Goal: Task Accomplishment & Management: Manage account settings

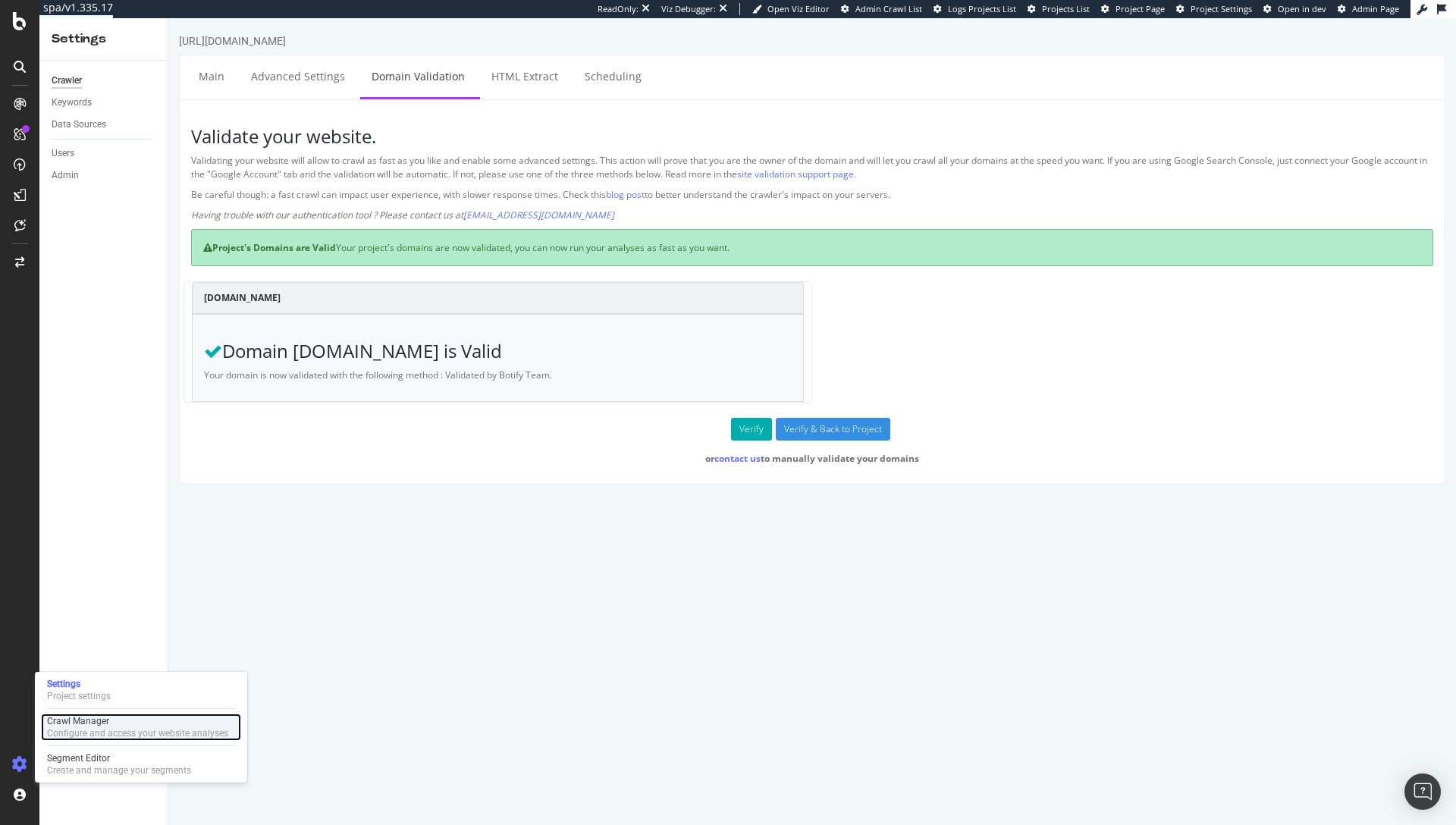
click at [80, 728] on div "Configure and access your website analyses" at bounding box center [138, 733] width 182 height 12
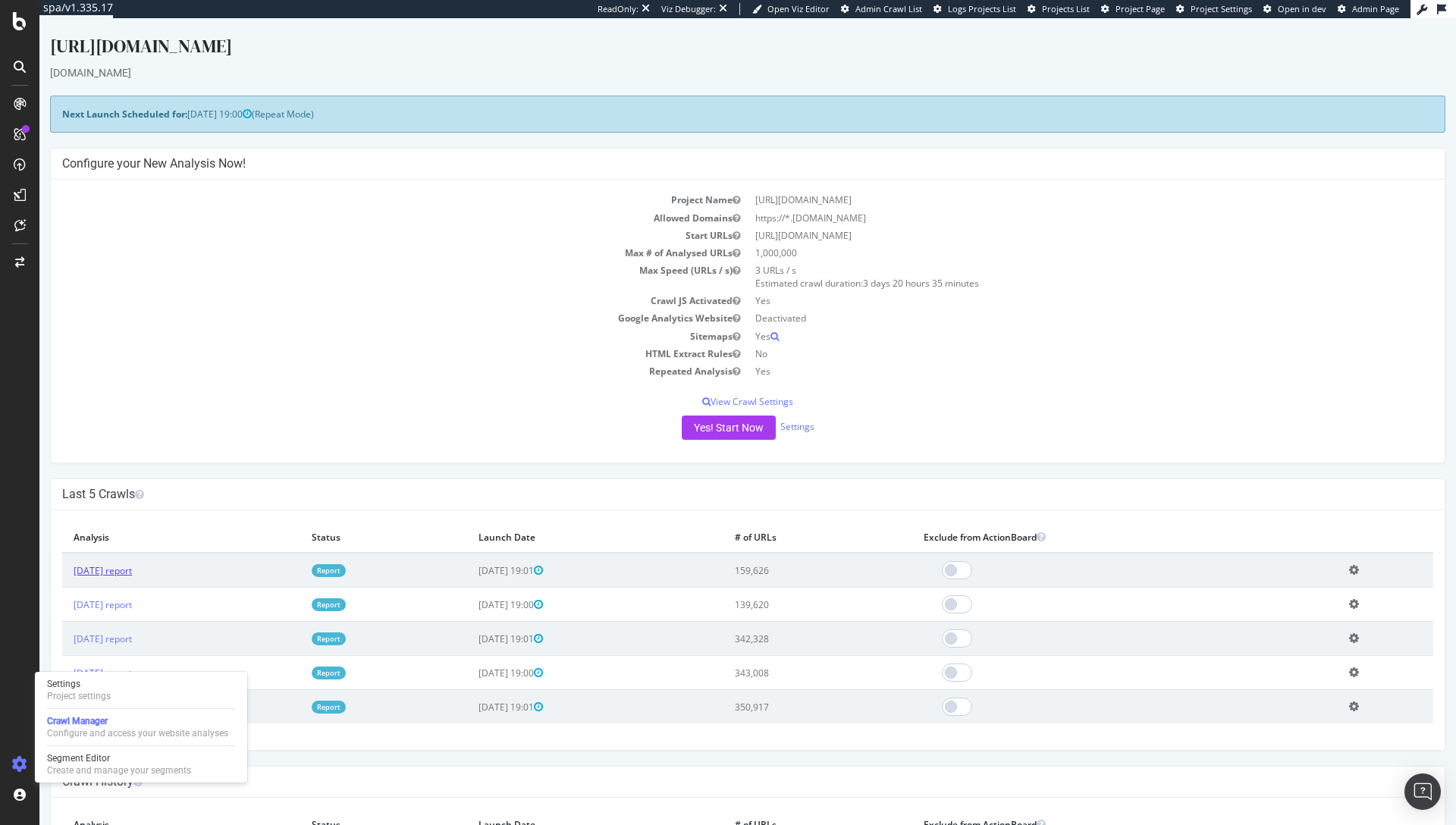
click at [130, 567] on link "[DATE] report" at bounding box center [103, 570] width 58 height 13
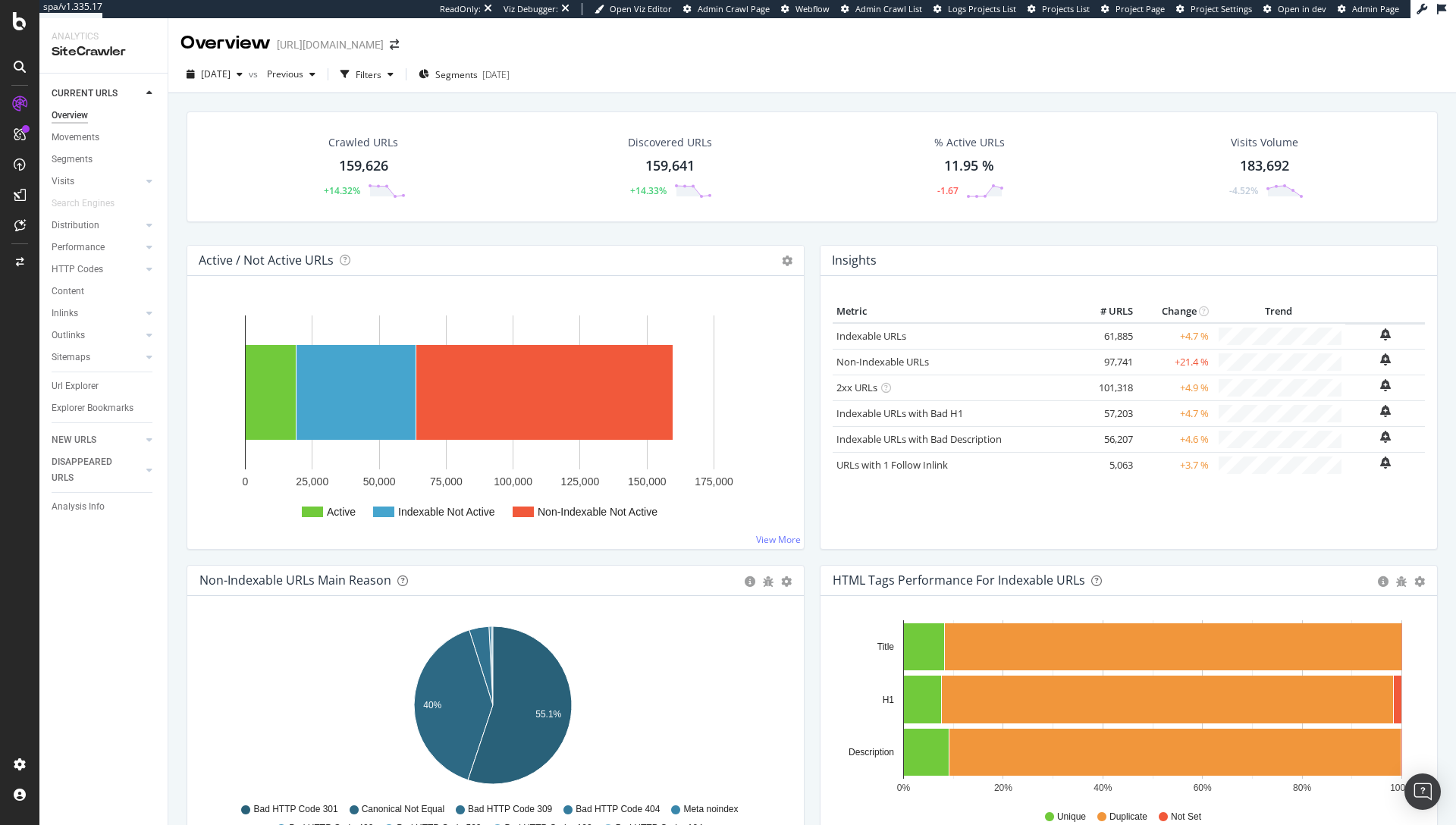
click at [802, 239] on div "Crawled URLs 159,626 +14.32% Discovered URLs 159,641 +14.33% % Active URLs 11.9…" at bounding box center [812, 178] width 1266 height 134
click at [95, 699] on div "Project settings" at bounding box center [79, 696] width 64 height 12
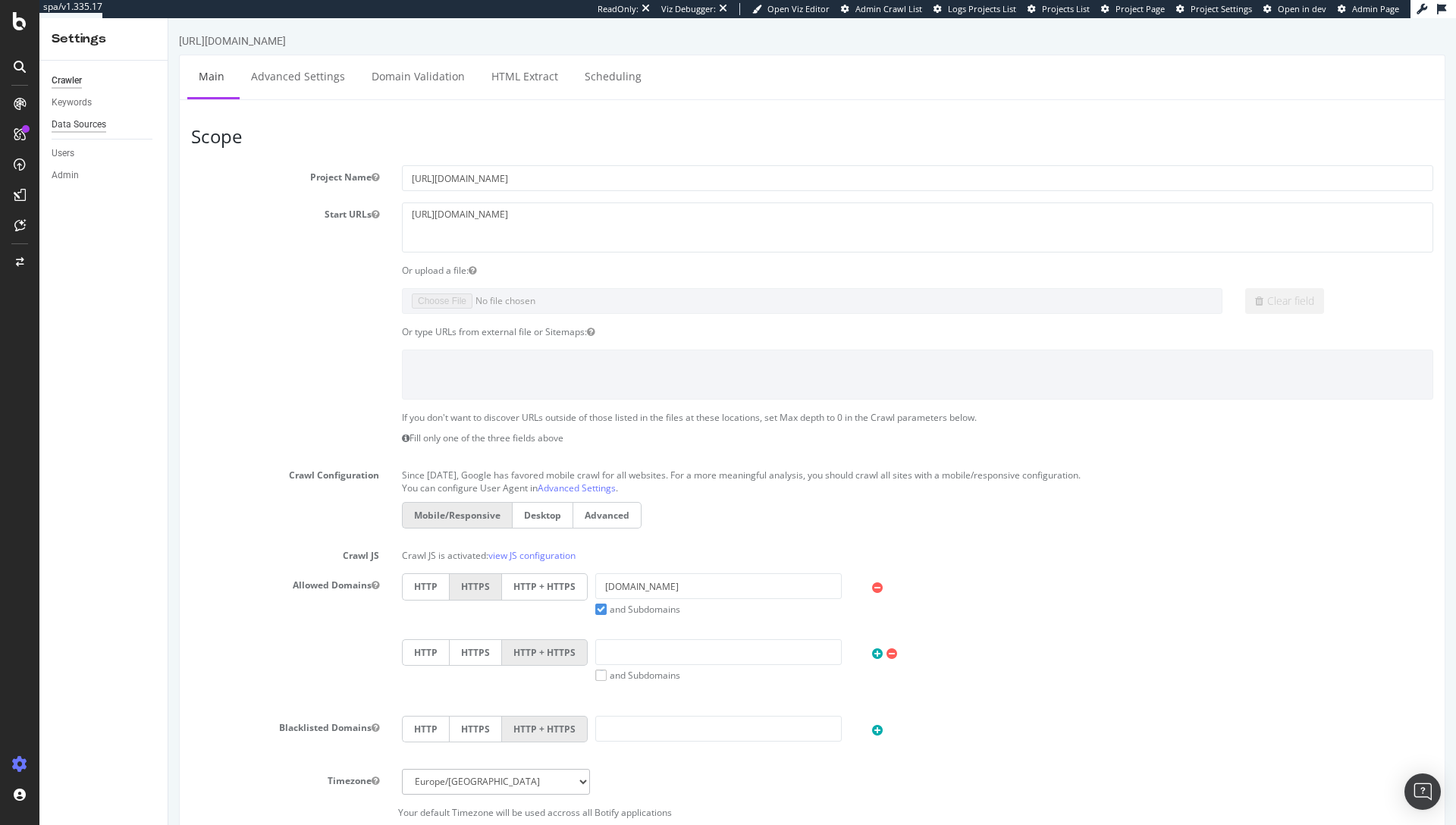
click at [66, 125] on div "Data Sources" at bounding box center [79, 125] width 54 height 16
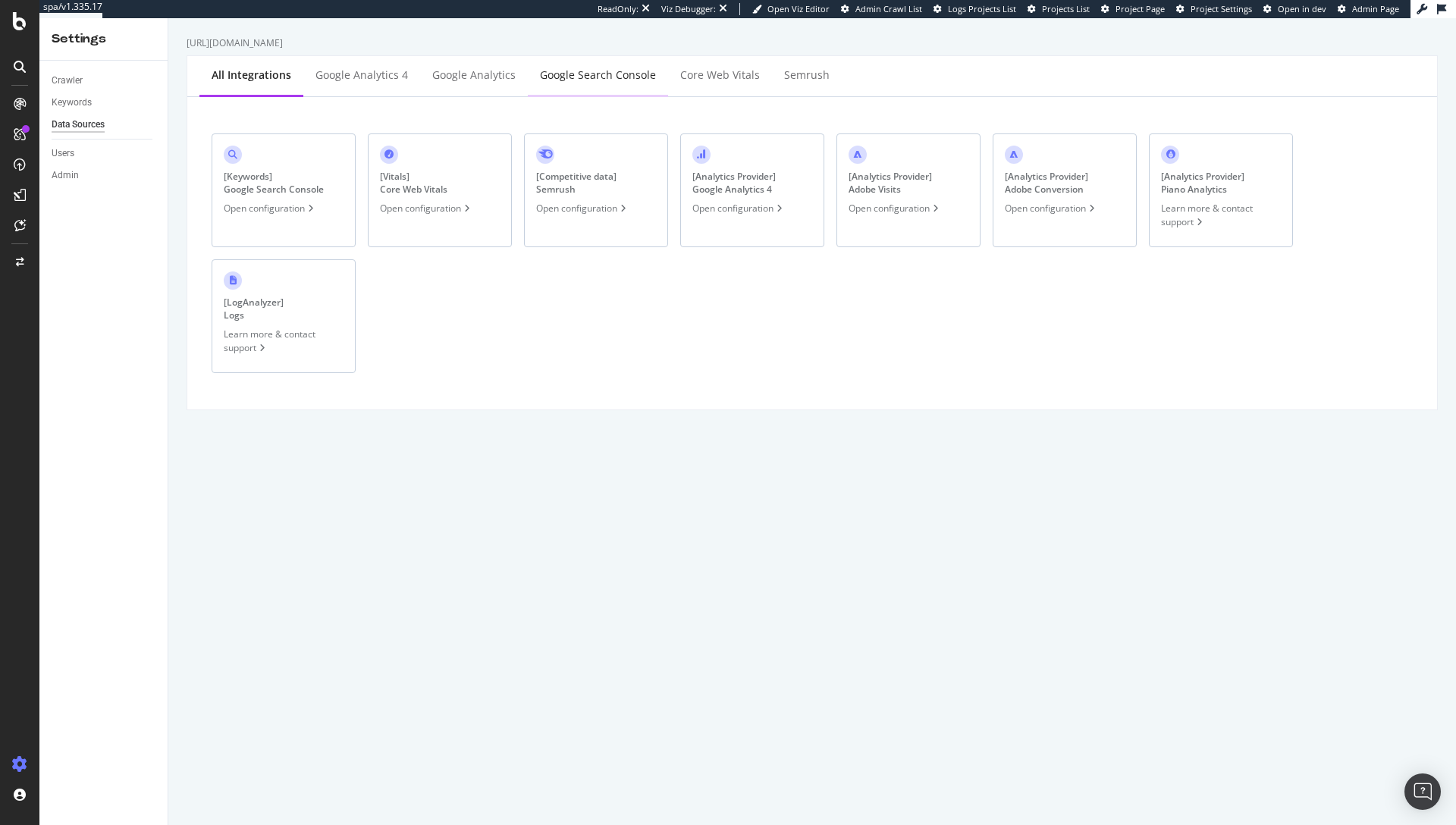
click at [601, 80] on div "Google Search Console" at bounding box center [598, 75] width 116 height 15
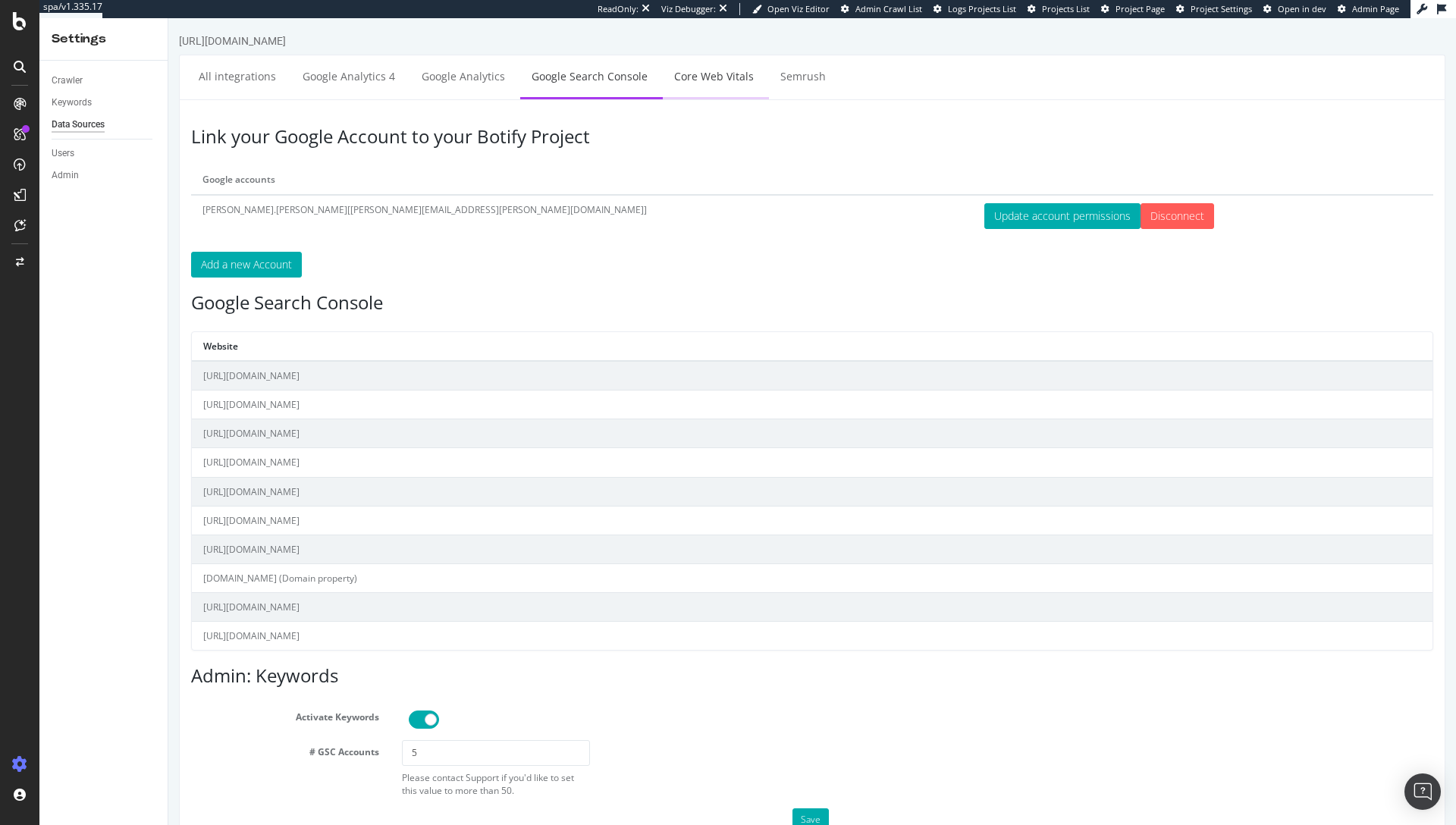
click at [713, 74] on link "Core Web Vitals" at bounding box center [713, 76] width 102 height 42
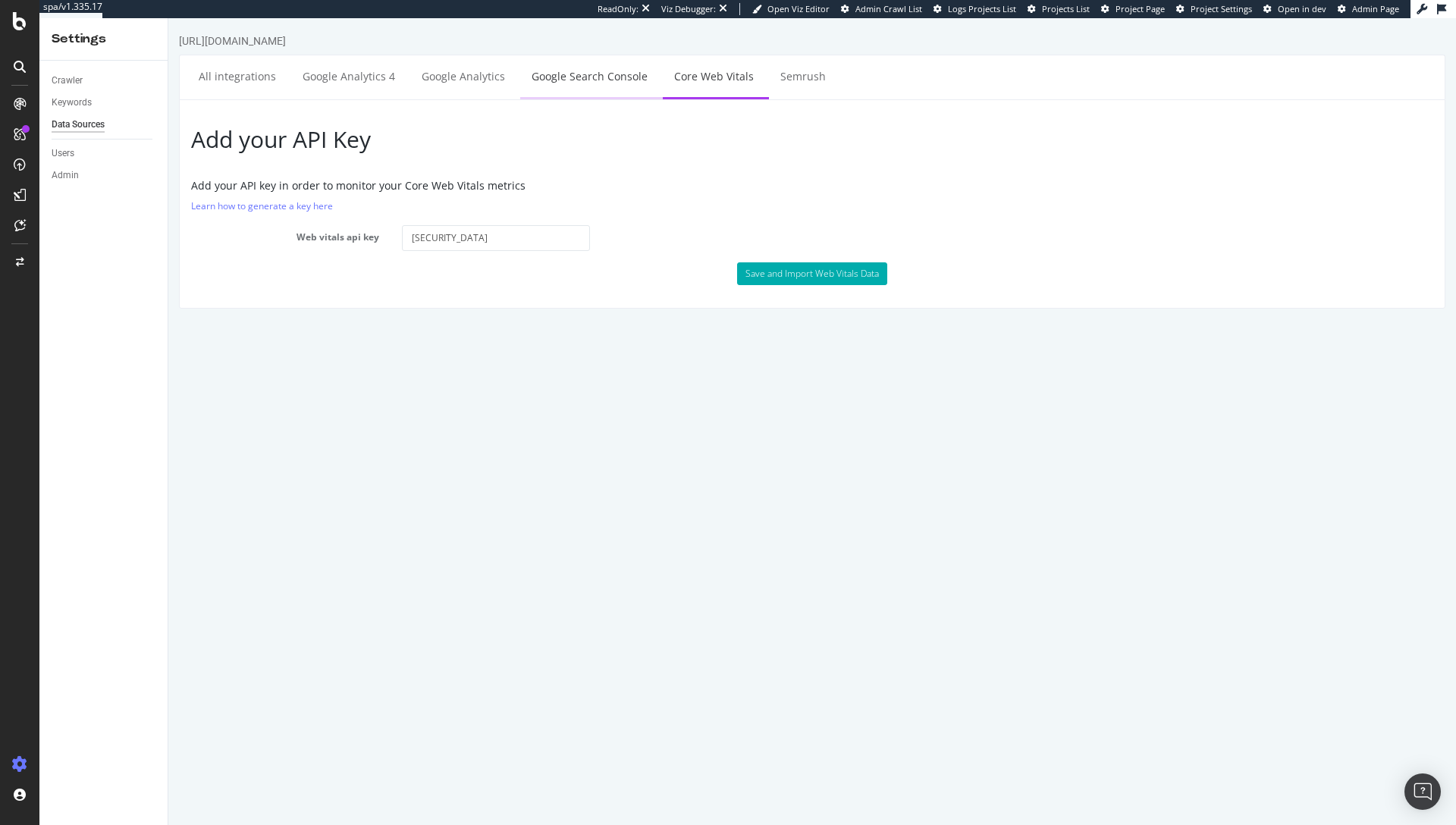
click at [531, 78] on link "Google Search Console" at bounding box center [590, 76] width 139 height 42
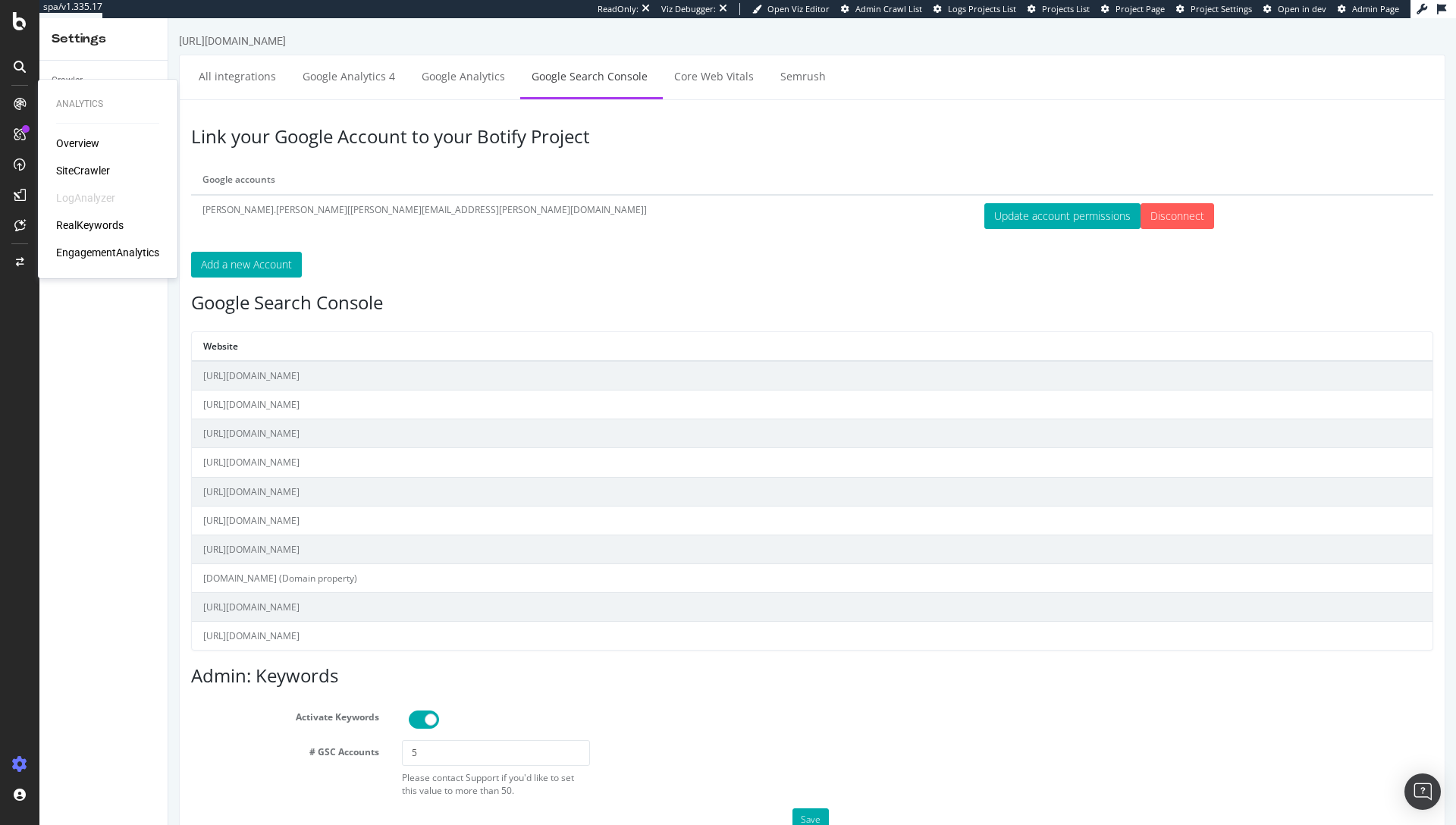
click at [77, 161] on div "Overview SiteCrawler LogAnalyzer RealKeywords EngagementAnalytics" at bounding box center [108, 198] width 103 height 125
click at [79, 166] on div "SiteCrawler" at bounding box center [82, 170] width 53 height 15
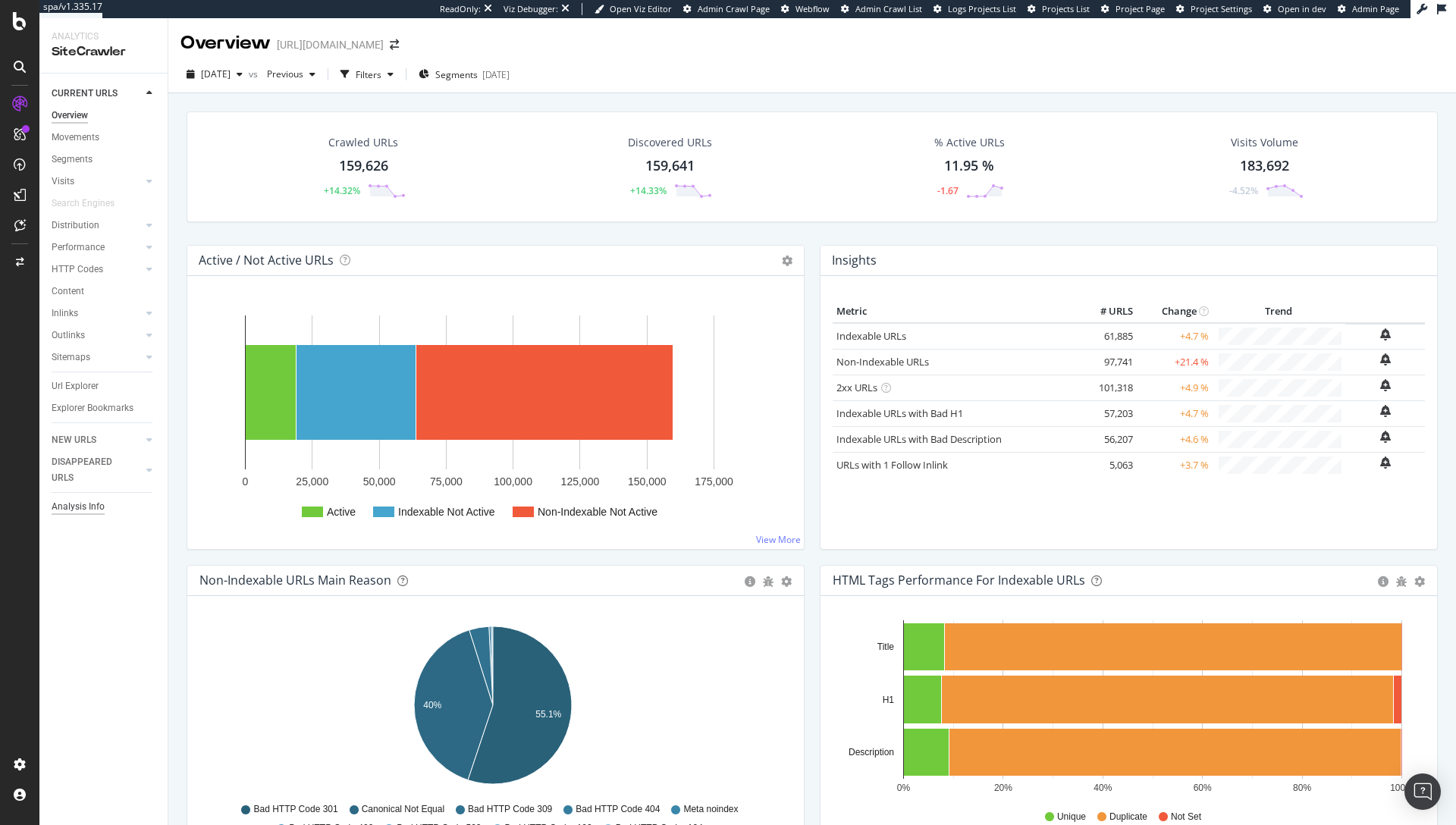
click at [71, 513] on div "Analysis Info" at bounding box center [78, 507] width 53 height 16
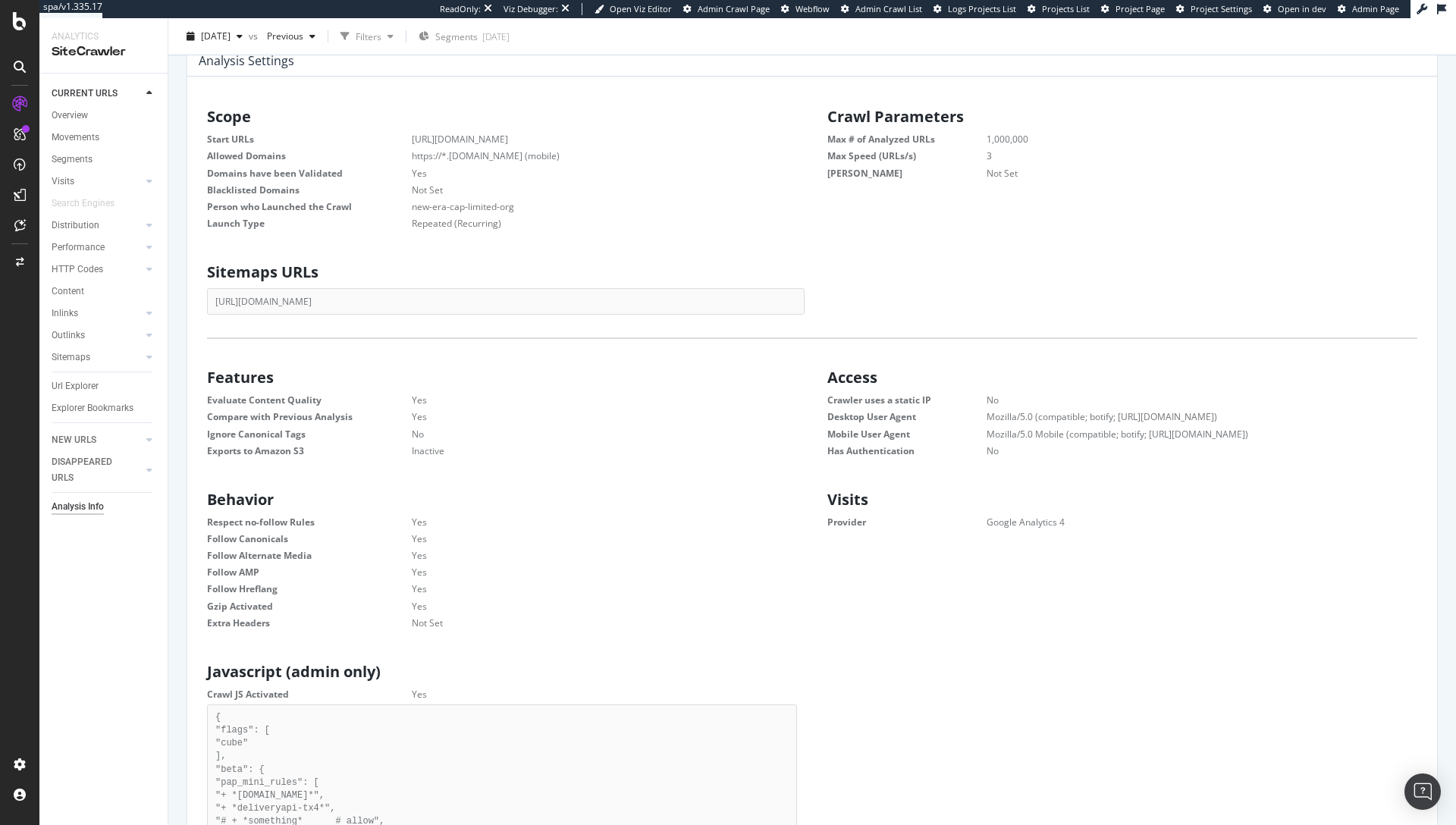
scroll to position [204, 0]
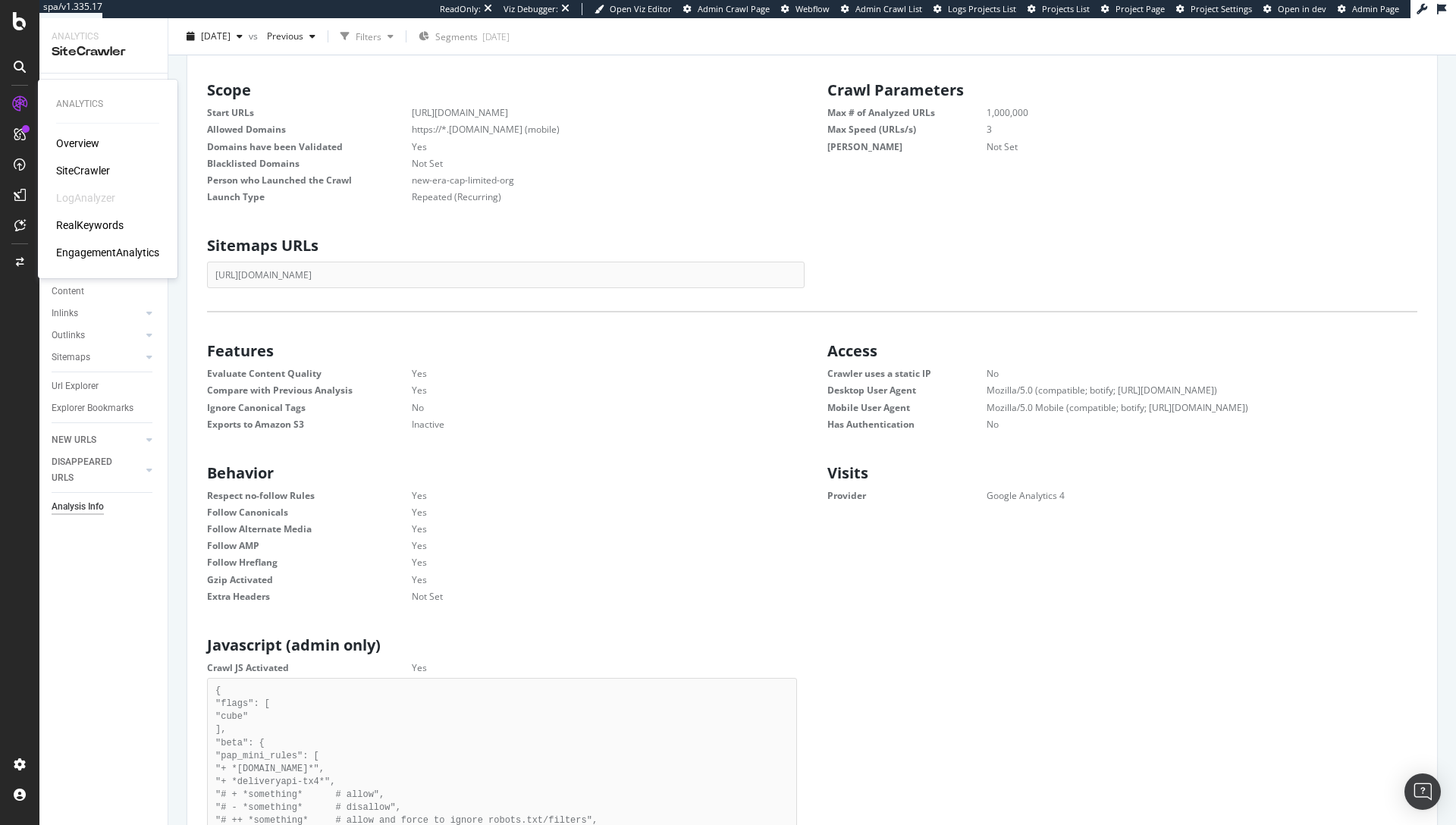
click at [83, 230] on div "RealKeywords" at bounding box center [90, 225] width 67 height 15
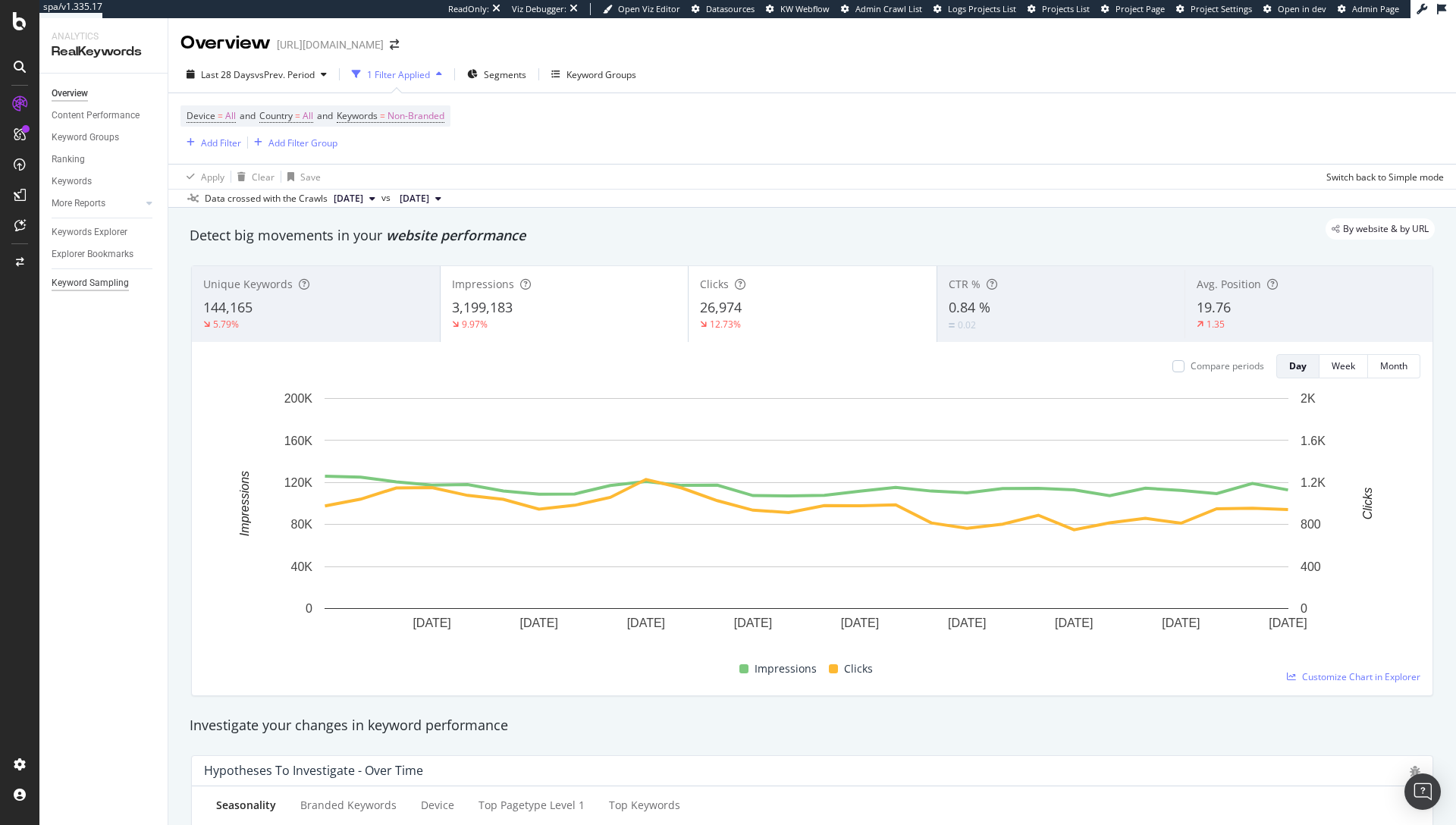
click at [92, 285] on div "Keyword Sampling" at bounding box center [90, 283] width 78 height 16
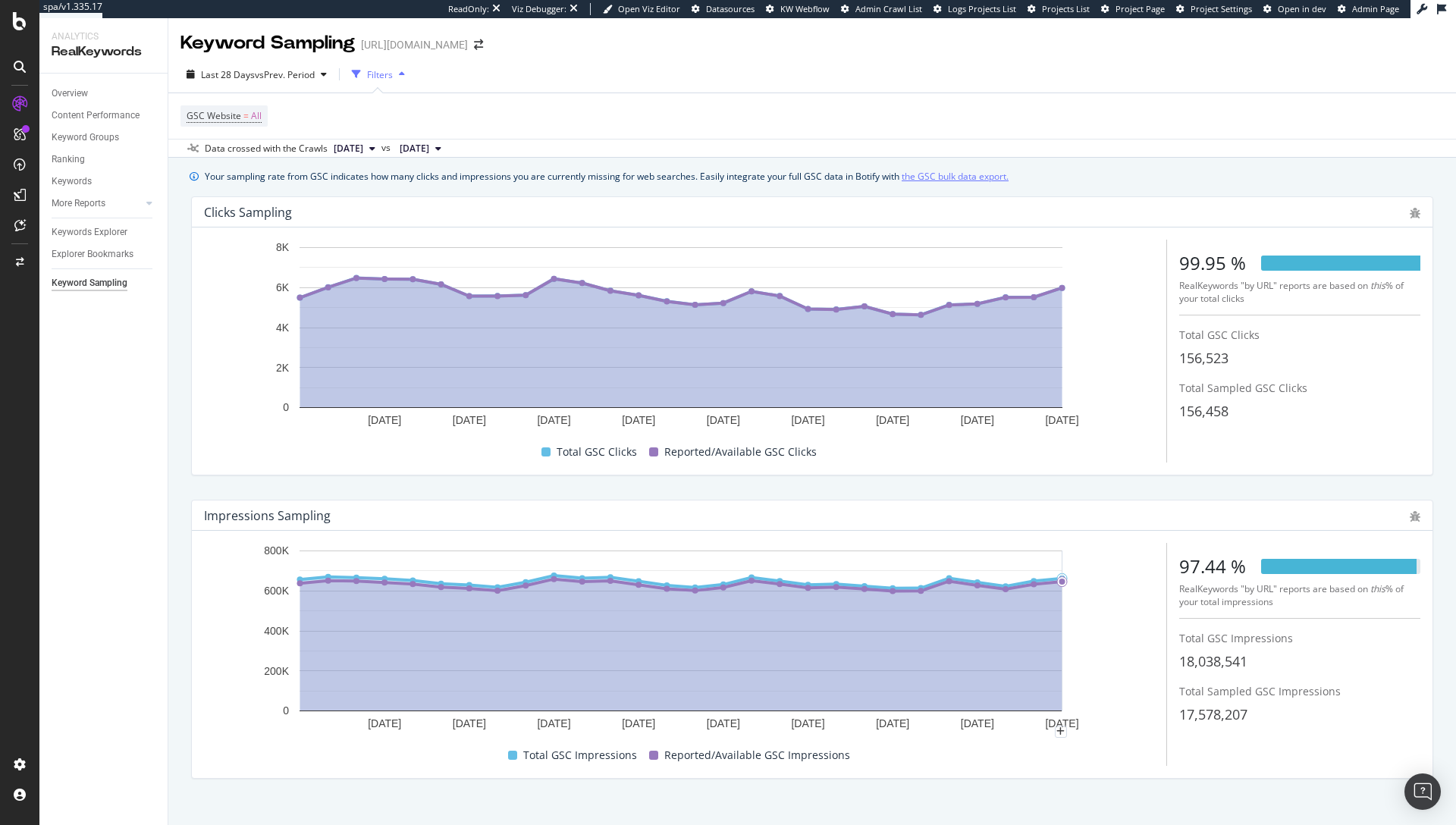
click at [978, 178] on link "the GSC bulk data export." at bounding box center [955, 176] width 107 height 16
click at [81, 696] on div "Project settings" at bounding box center [79, 696] width 64 height 12
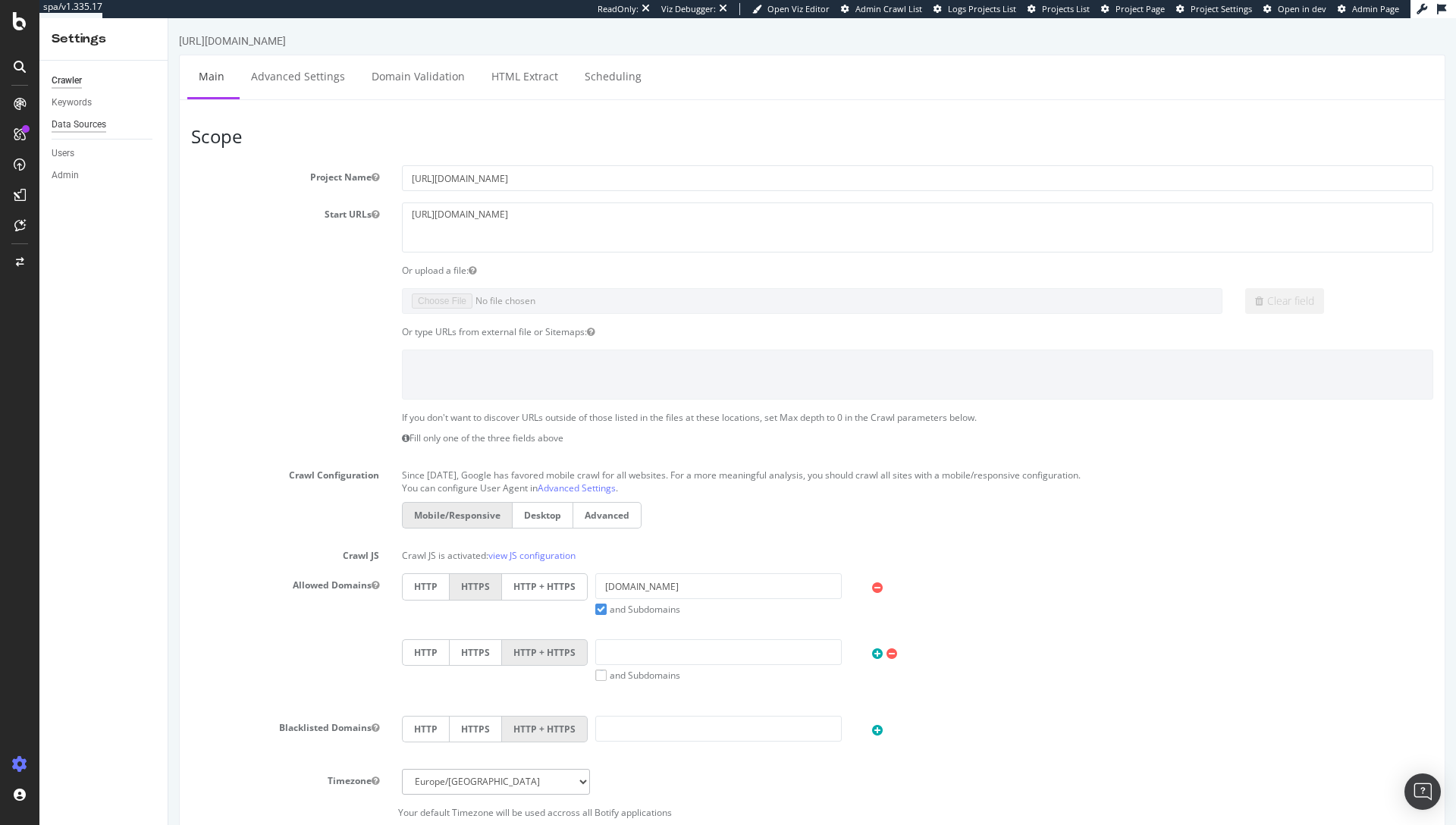
click at [63, 122] on div "Data Sources" at bounding box center [79, 125] width 54 height 16
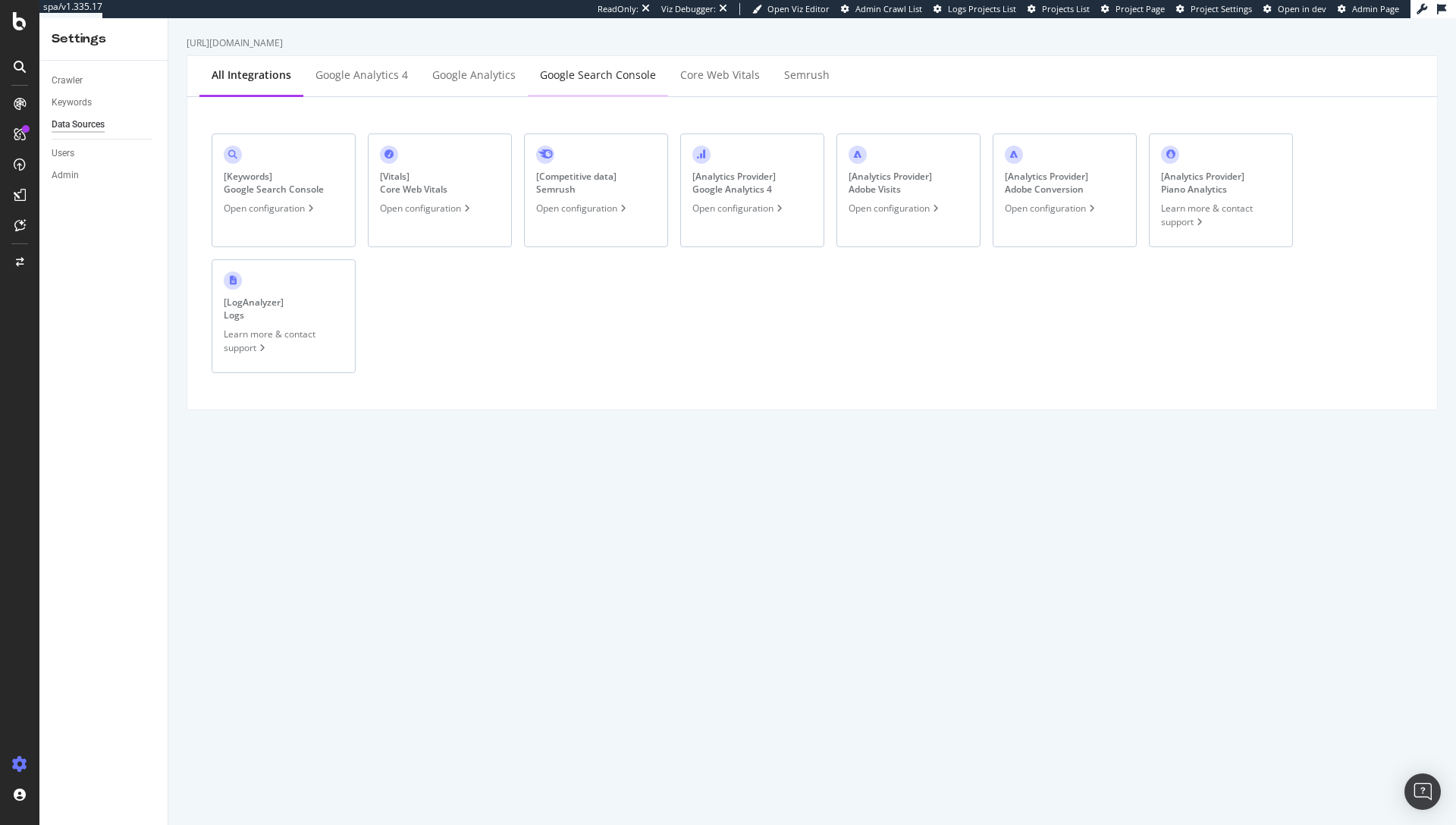
click at [552, 75] on div "Google Search Console" at bounding box center [598, 75] width 116 height 15
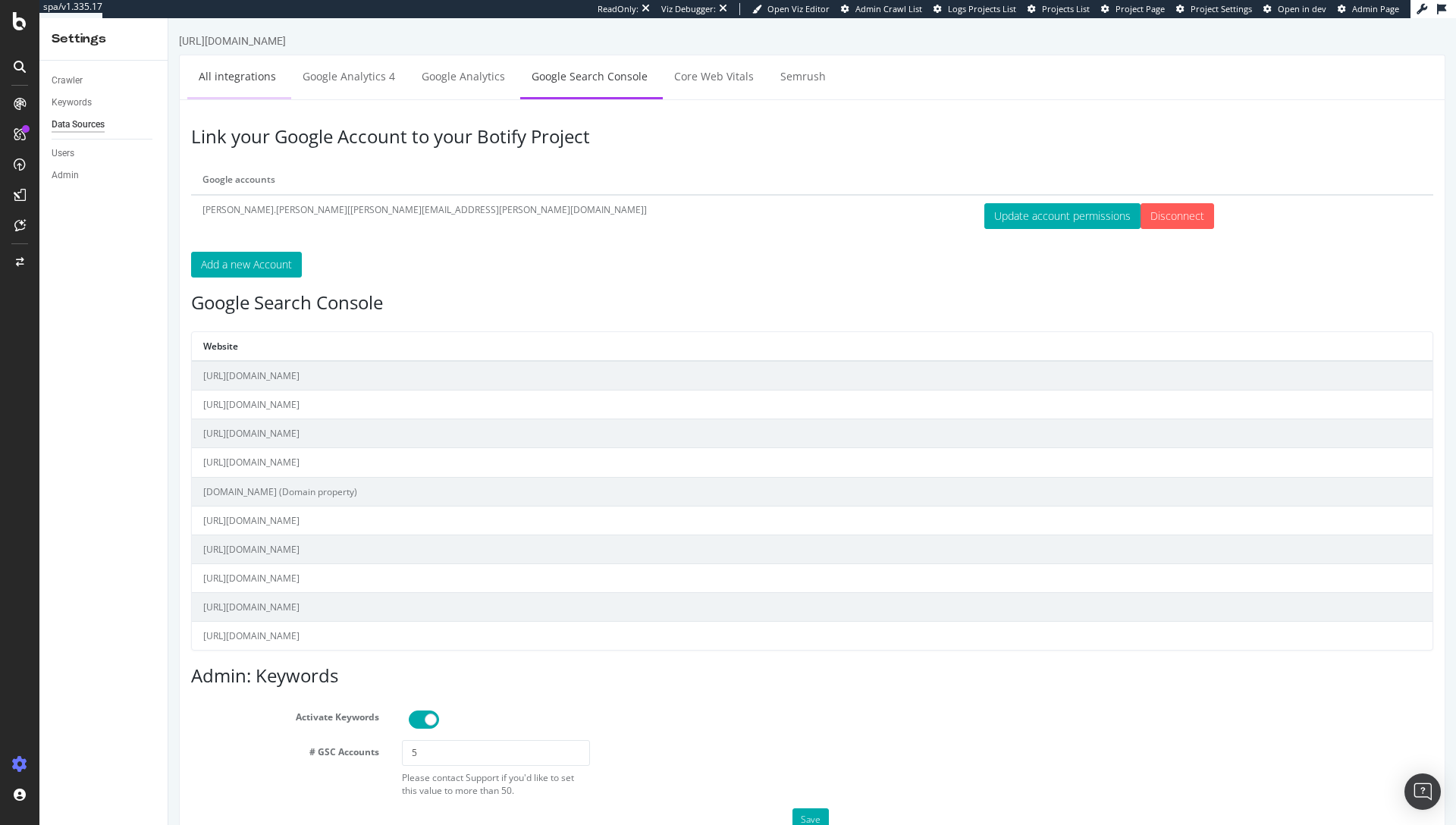
click at [253, 85] on link "All integrations" at bounding box center [237, 76] width 100 height 42
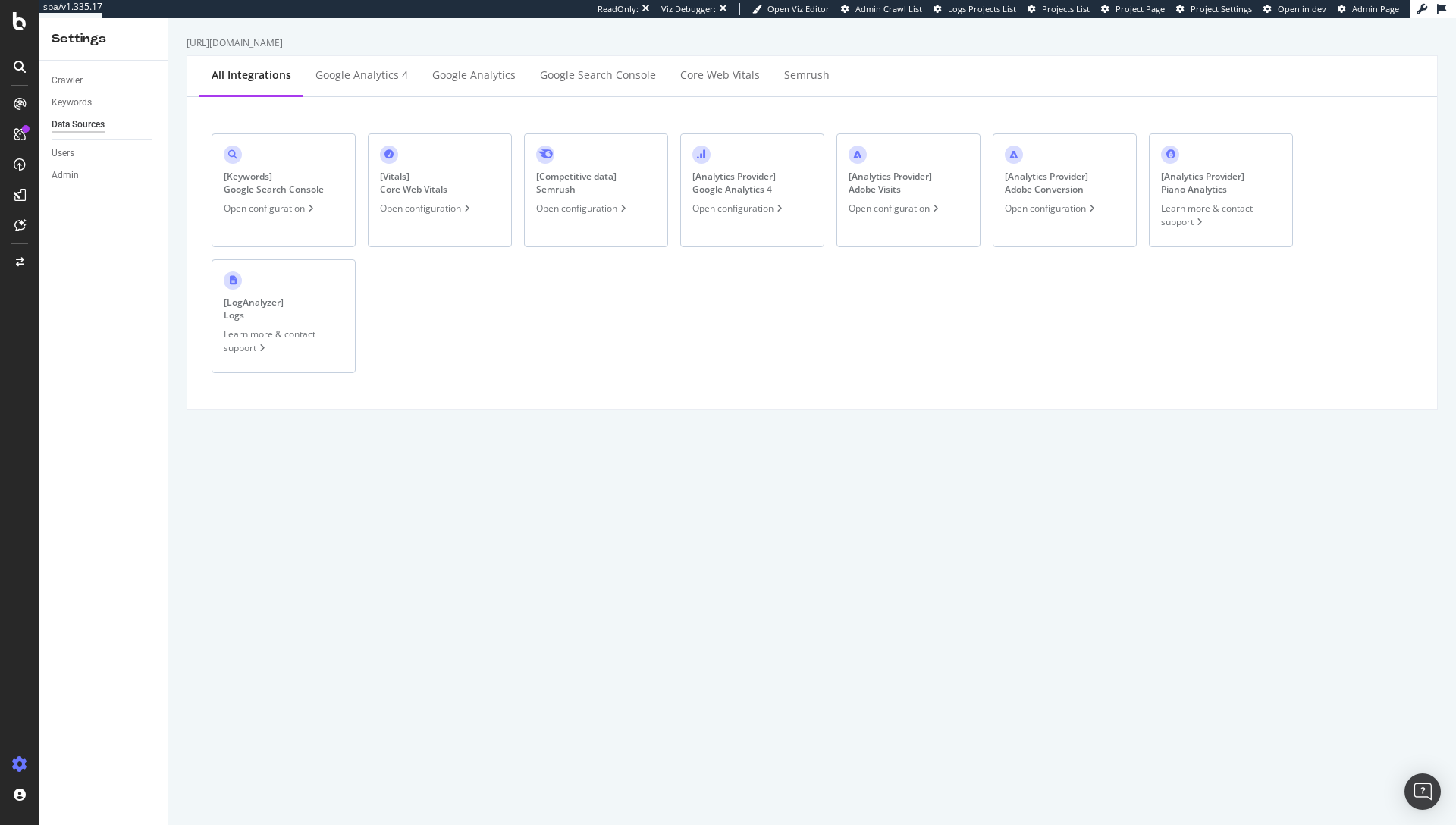
click at [275, 199] on div "[ Keywords ] Google Search Console Open configuration" at bounding box center [284, 190] width 144 height 113
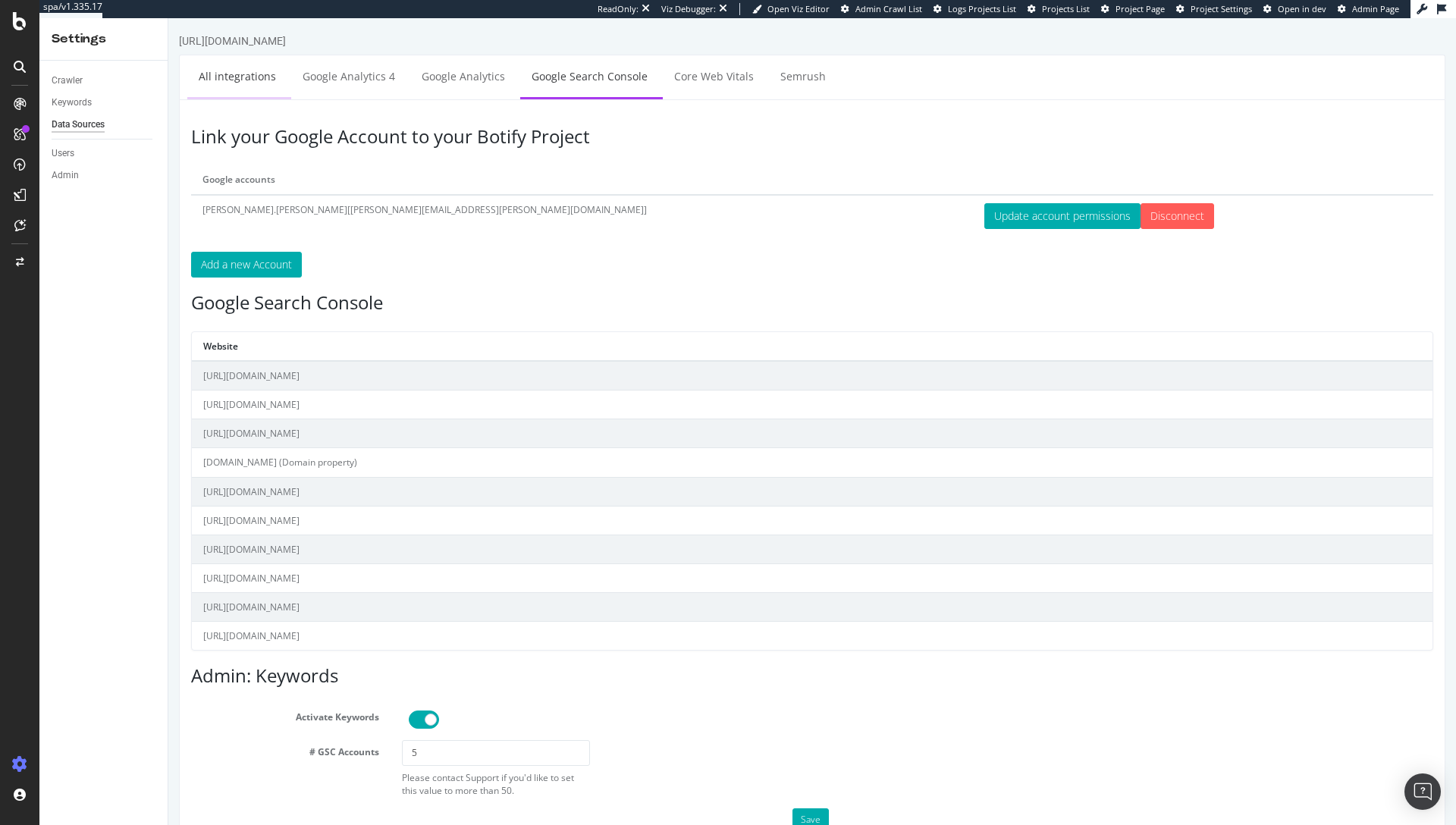
click at [243, 79] on link "All integrations" at bounding box center [237, 76] width 100 height 42
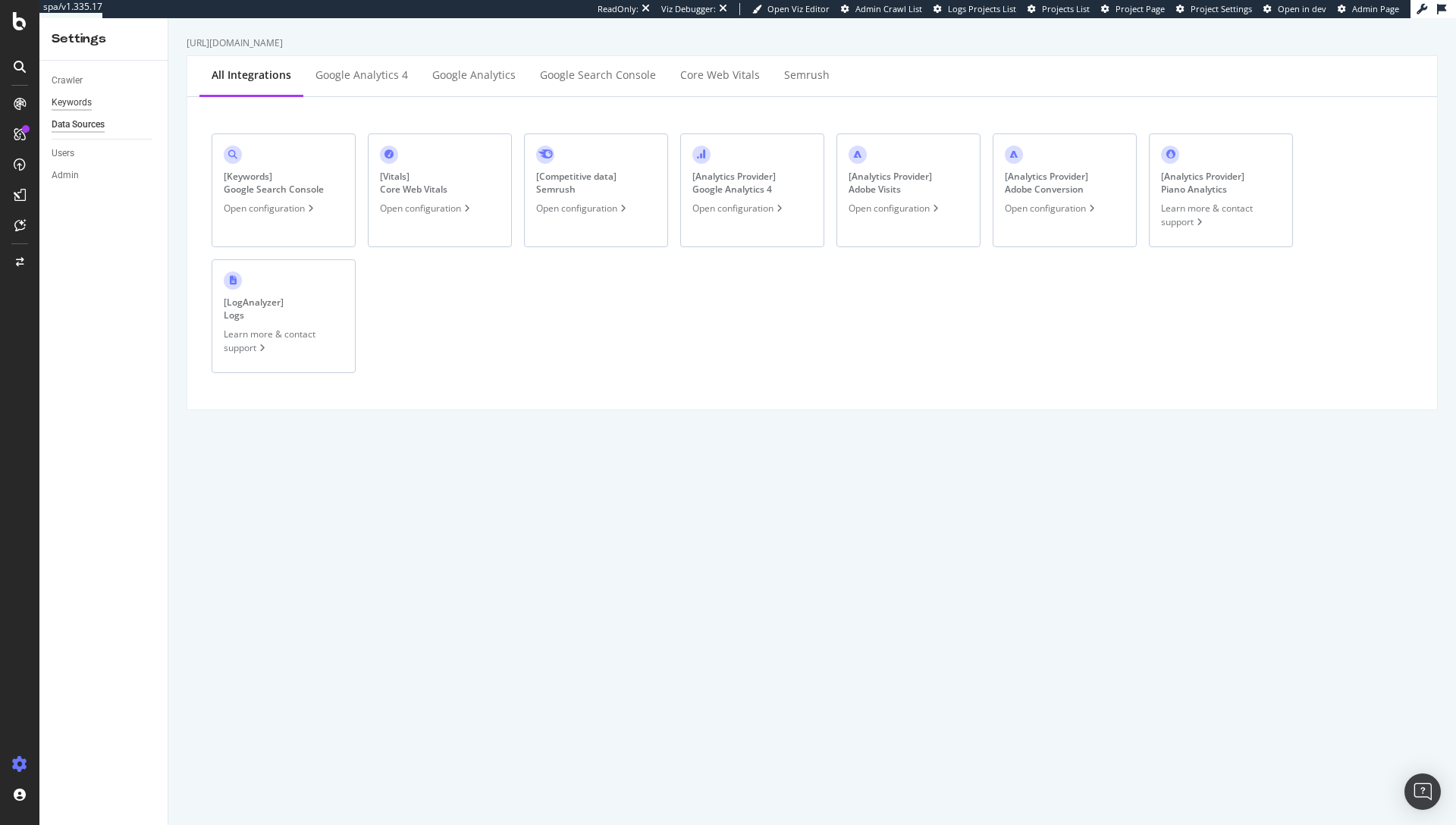
click at [79, 100] on div "Keywords" at bounding box center [71, 102] width 40 height 16
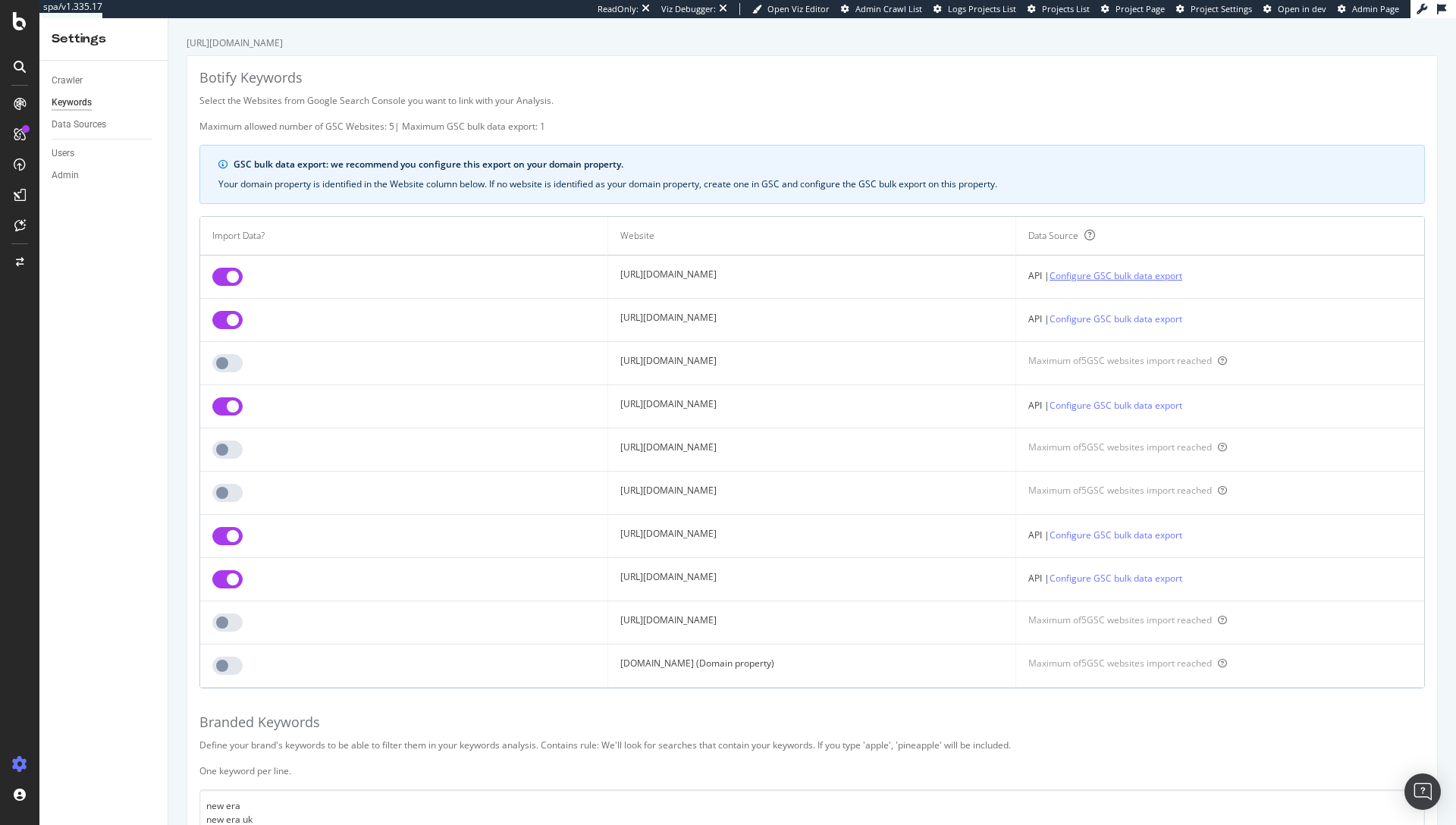
click at [1146, 273] on link "Configure GSC bulk data export" at bounding box center [1116, 275] width 133 height 16
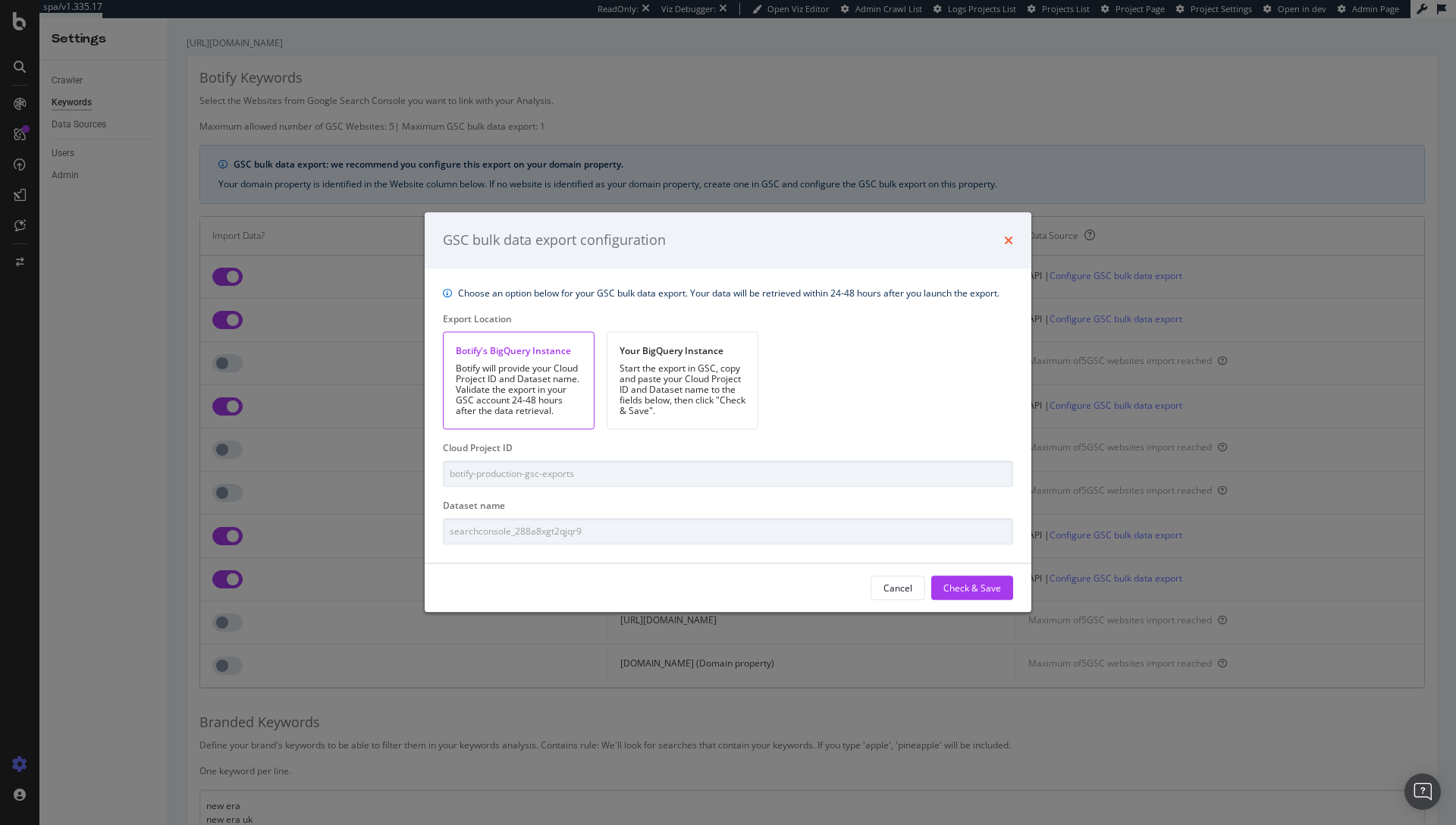
click at [1007, 238] on icon "times" at bounding box center [1008, 240] width 9 height 12
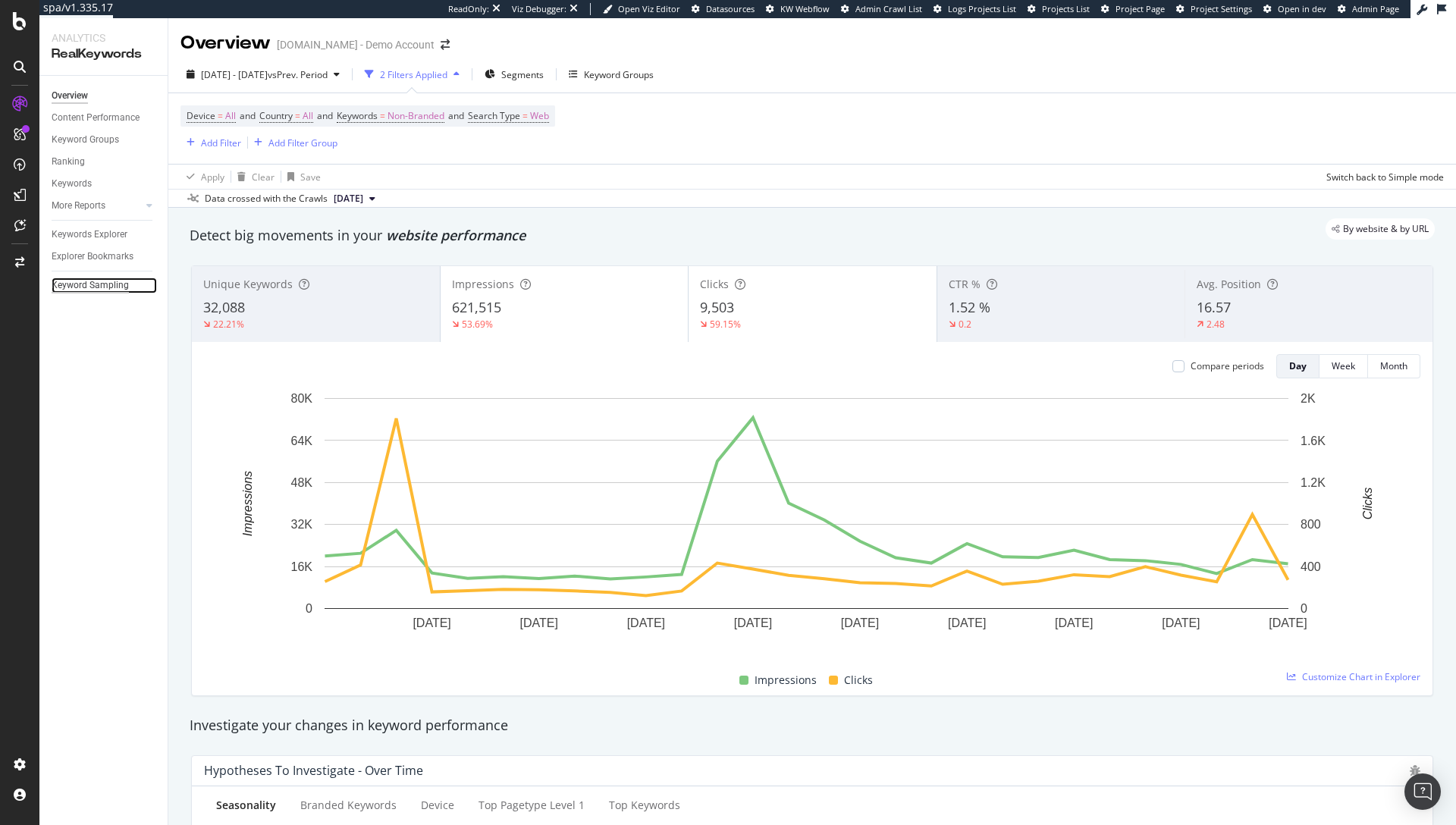
click at [94, 289] on div "Keyword Sampling" at bounding box center [90, 285] width 78 height 16
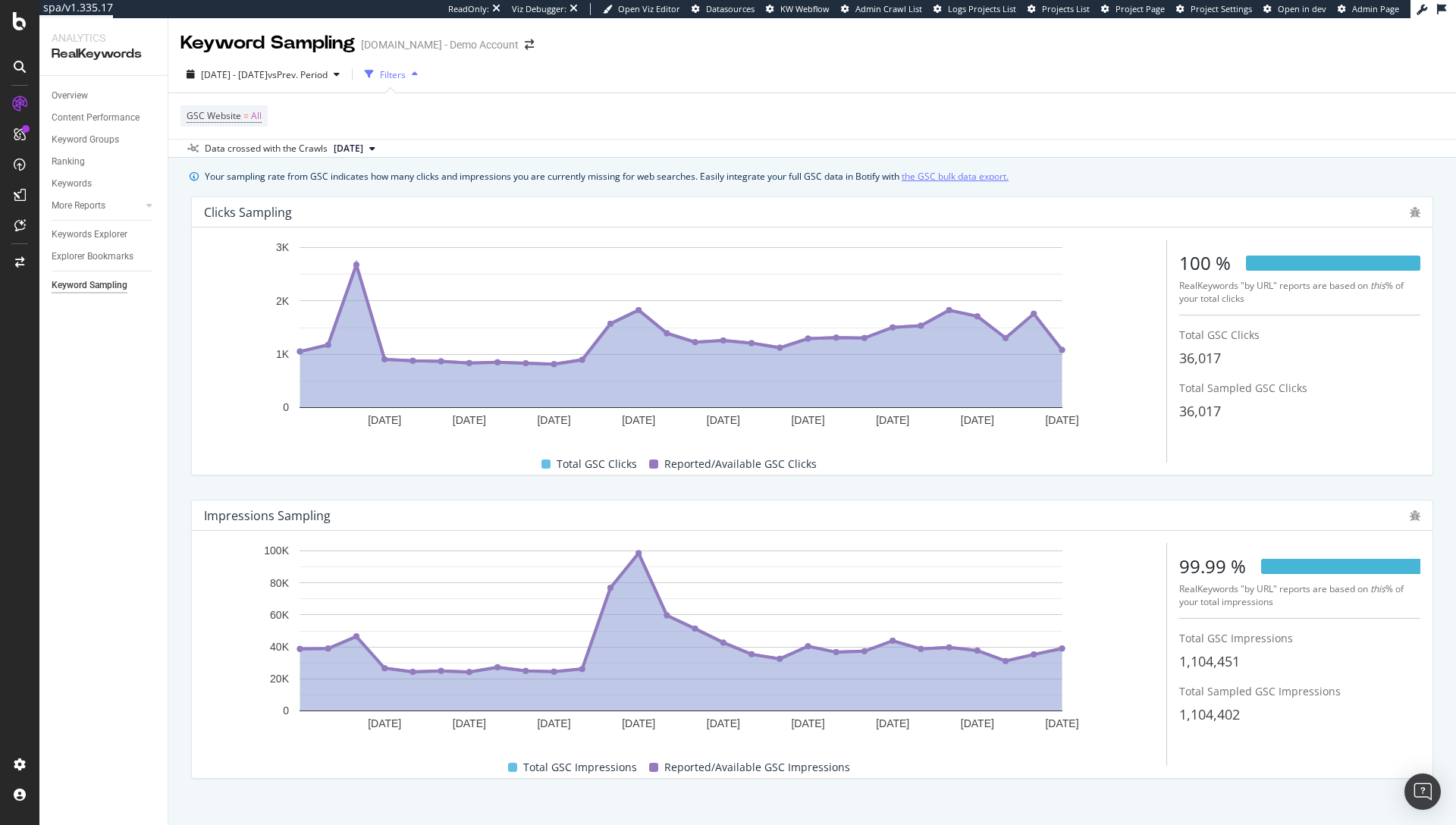
click at [958, 177] on link "the GSC bulk data export." at bounding box center [955, 176] width 107 height 16
click at [96, 700] on div "Project settings" at bounding box center [79, 696] width 64 height 12
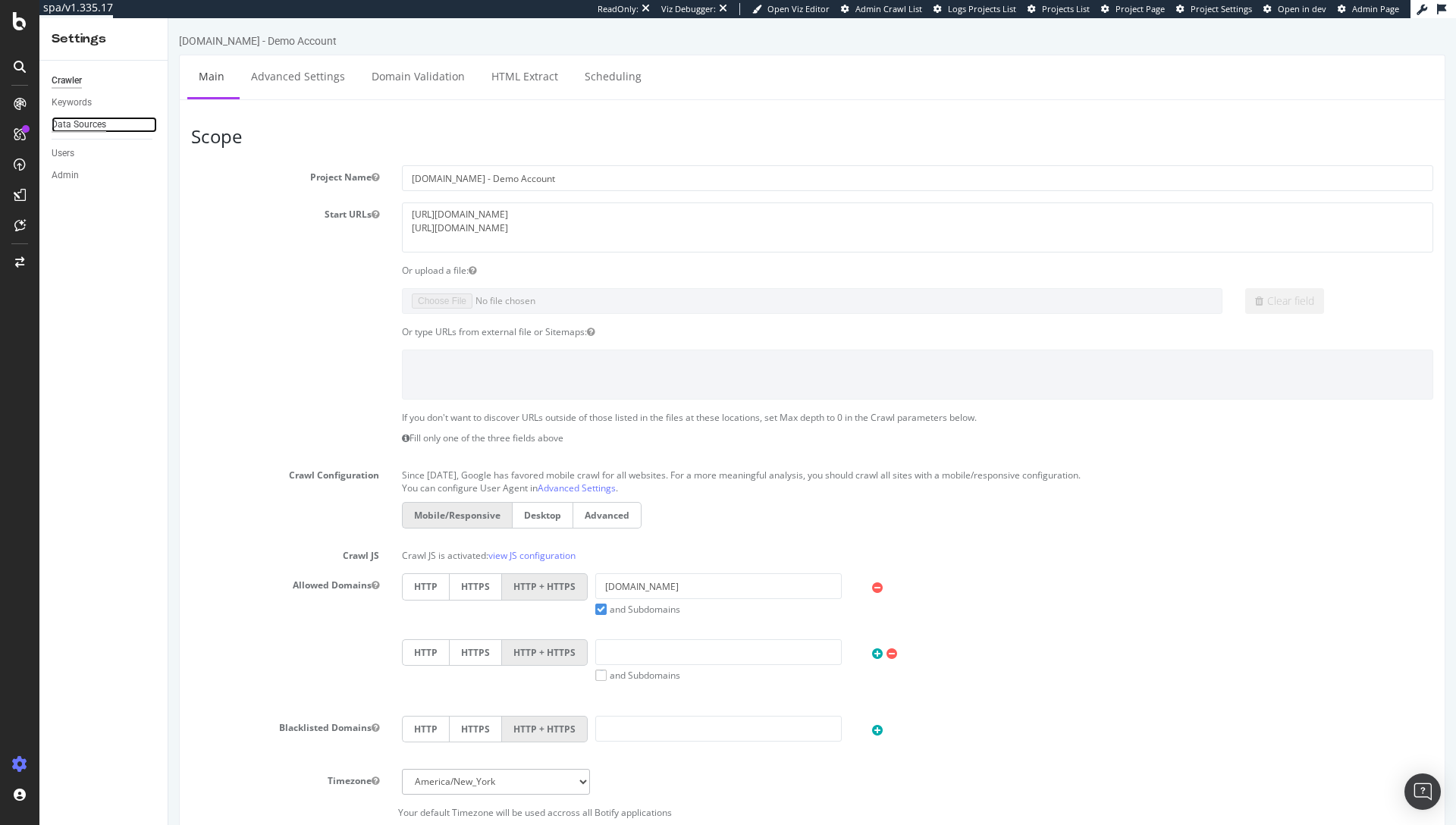
click at [84, 127] on div "Data Sources" at bounding box center [79, 125] width 54 height 16
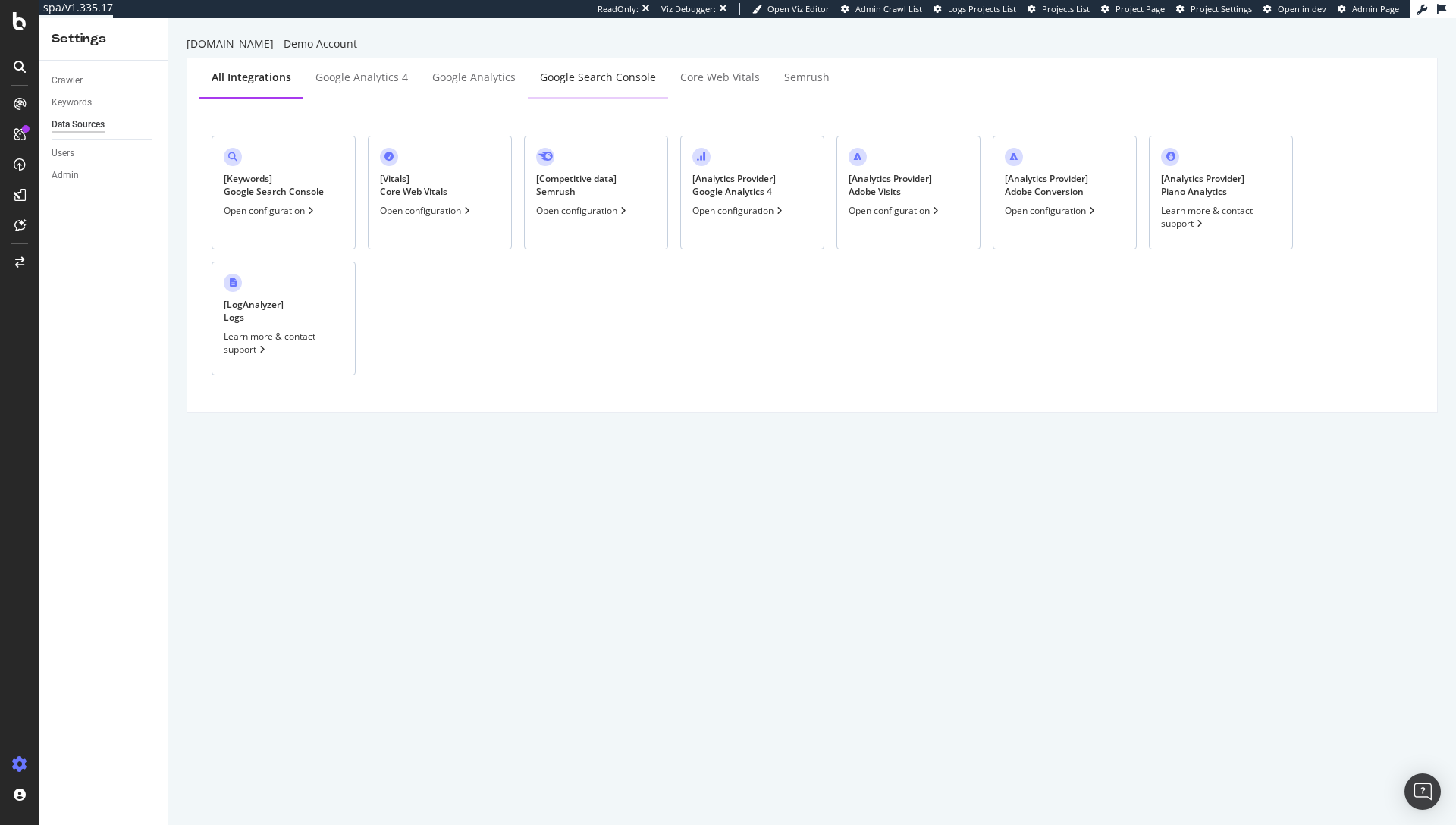
click at [555, 74] on div "Google Search Console" at bounding box center [598, 77] width 116 height 15
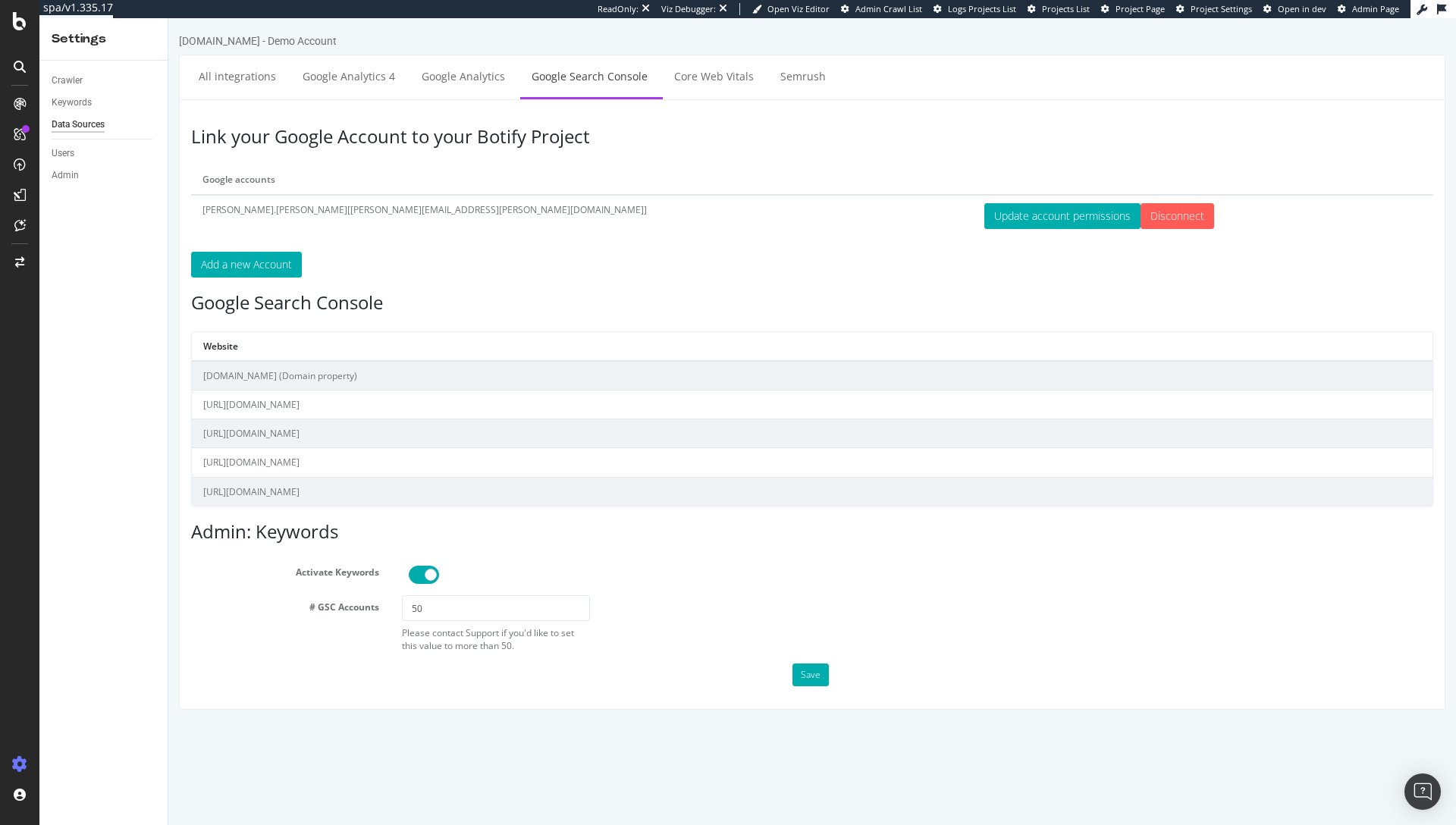
drag, startPoint x: 906, startPoint y: 466, endPoint x: 1419, endPoint y: 459, distance: 513.0
click at [1417, 460] on td "https://www.uhnd.com/" at bounding box center [812, 463] width 1241 height 29
